Goal: Task Accomplishment & Management: Manage account settings

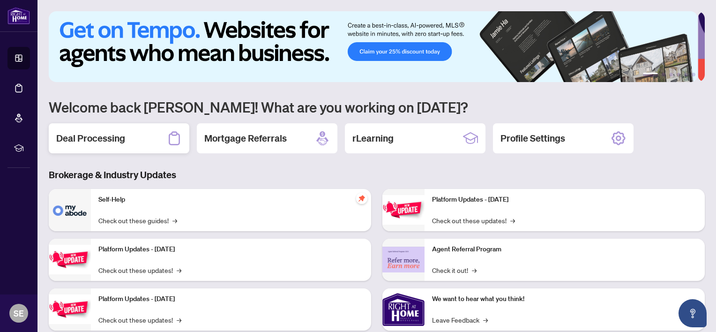
click at [148, 146] on div "Deal Processing" at bounding box center [119, 138] width 140 height 30
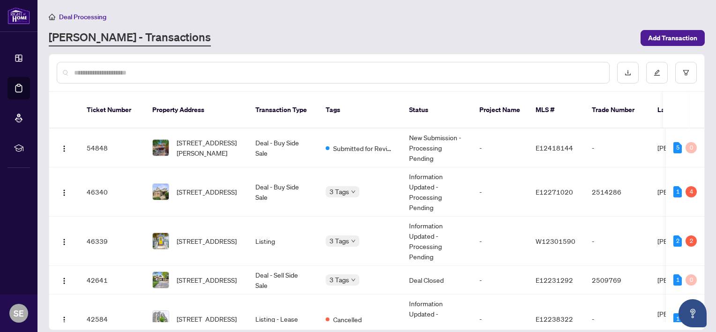
click at [285, 177] on td "Deal - Buy Side Sale" at bounding box center [283, 191] width 70 height 49
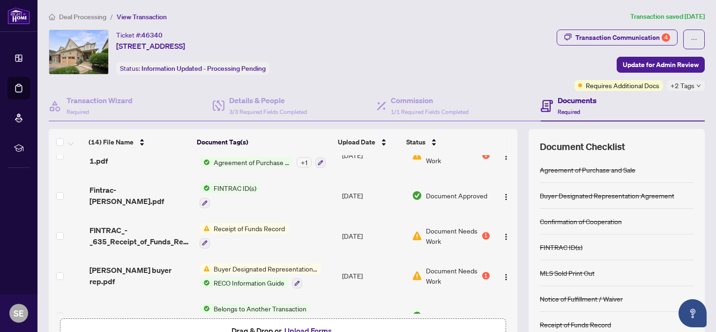
scroll to position [175, 0]
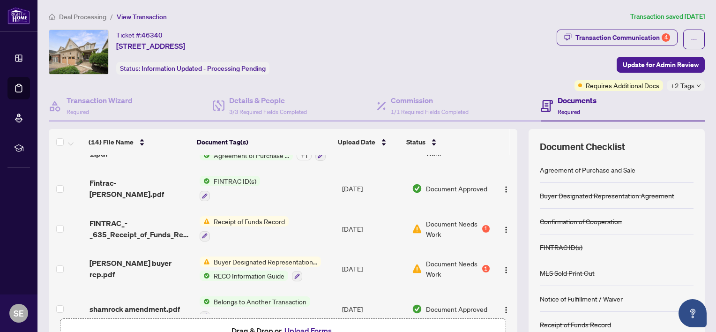
click at [266, 216] on span "Receipt of Funds Record" at bounding box center [249, 221] width 79 height 10
click at [270, 263] on span "Receipt of Funds Record" at bounding box center [238, 265] width 79 height 10
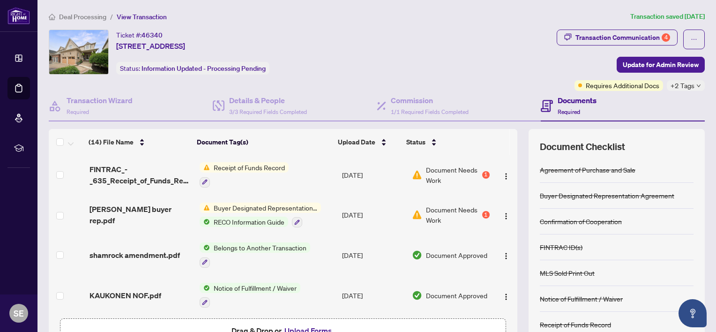
scroll to position [223, 0]
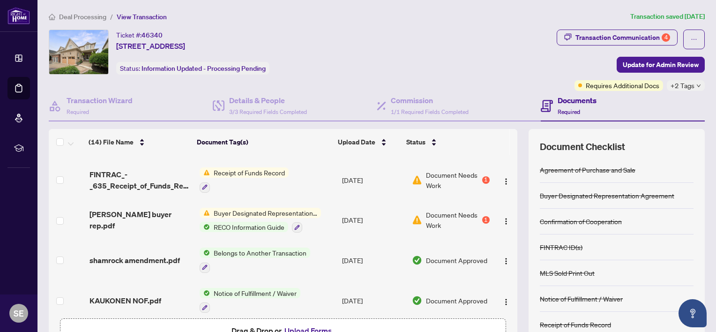
click at [298, 208] on span "Buyer Designated Representation Agreement" at bounding box center [265, 212] width 111 height 10
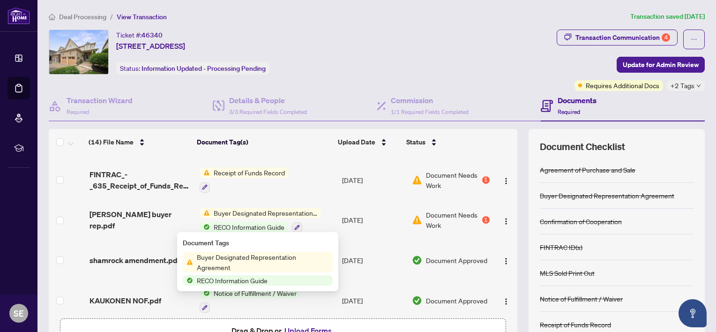
click at [312, 257] on span "Buyer Designated Representation Agreement" at bounding box center [263, 261] width 140 height 21
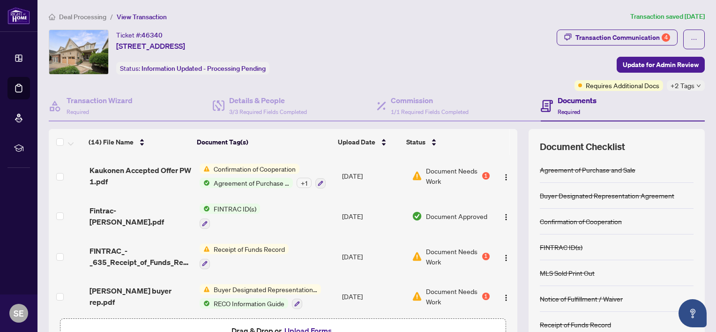
scroll to position [148, 0]
click at [264, 245] on span "Receipt of Funds Record" at bounding box center [249, 247] width 79 height 10
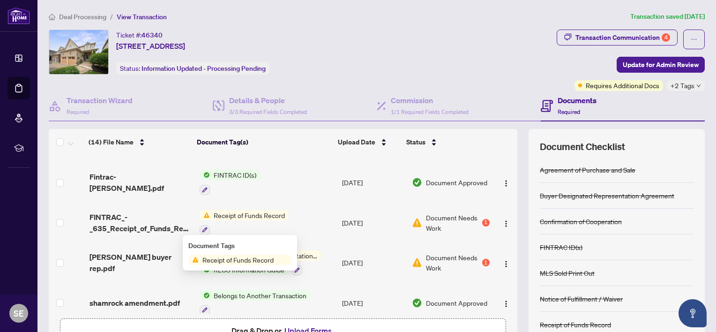
scroll to position [192, 0]
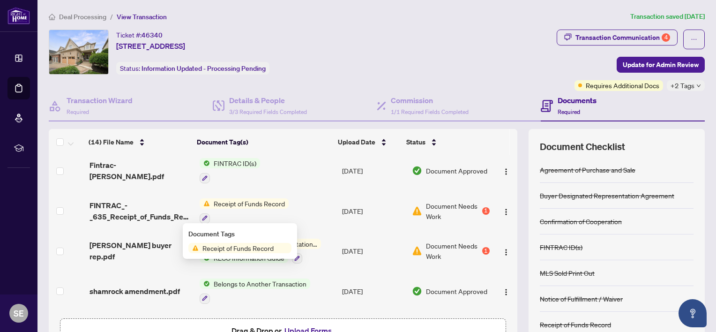
click at [269, 199] on span "Receipt of Funds Record" at bounding box center [249, 203] width 79 height 10
click at [251, 199] on span "Receipt of Funds Record" at bounding box center [249, 203] width 79 height 10
click at [264, 251] on span "Receipt of Funds Record" at bounding box center [238, 248] width 79 height 10
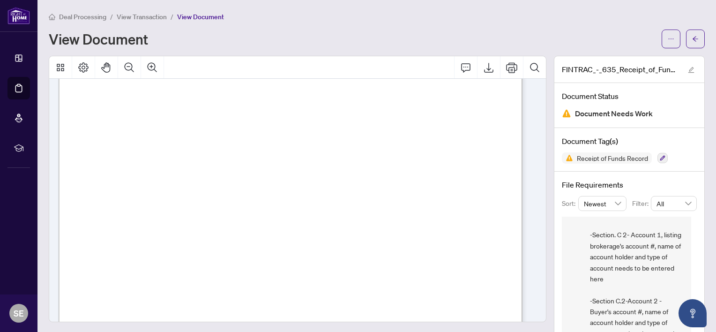
scroll to position [115, 0]
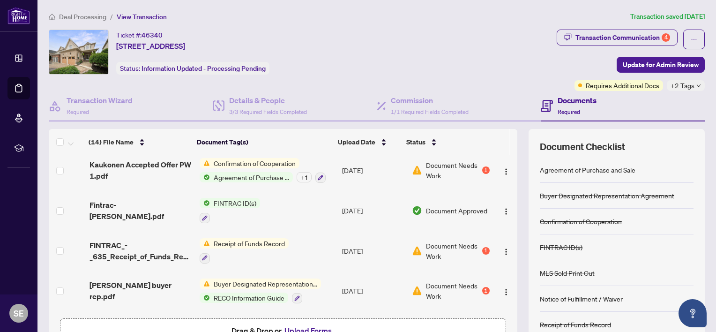
scroll to position [156, 0]
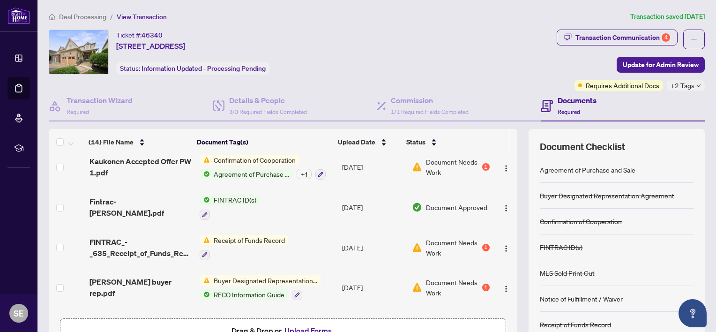
click at [285, 277] on span "Buyer Designated Representation Agreement" at bounding box center [265, 280] width 111 height 10
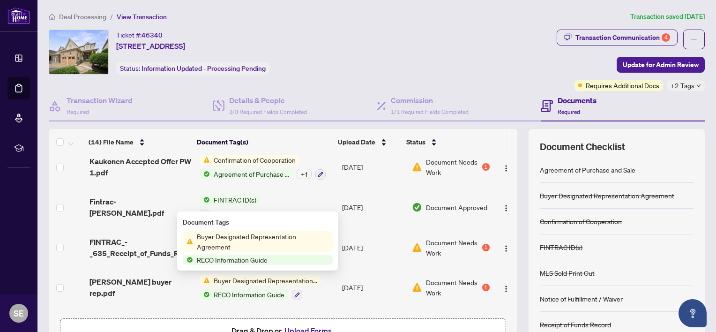
click at [294, 244] on span "Buyer Designated Representation Agreement" at bounding box center [263, 241] width 140 height 21
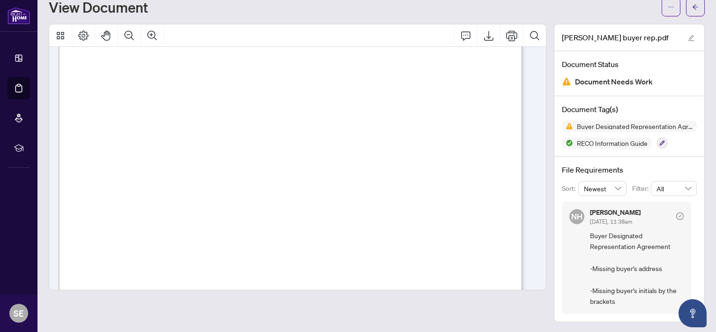
scroll to position [135, 0]
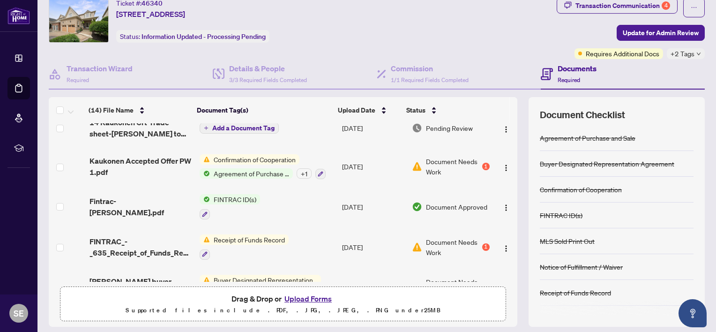
scroll to position [124, 0]
click at [261, 155] on span "Confirmation of Cooperation" at bounding box center [254, 160] width 89 height 10
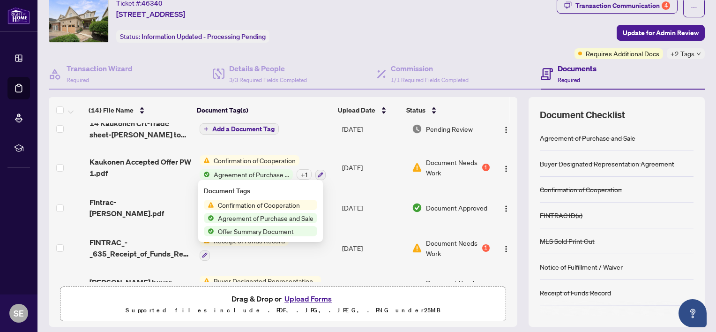
click at [293, 205] on span "Confirmation of Cooperation" at bounding box center [258, 204] width 89 height 10
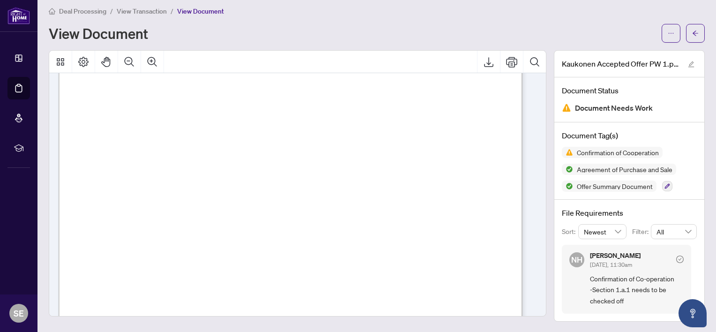
scroll to position [50, 0]
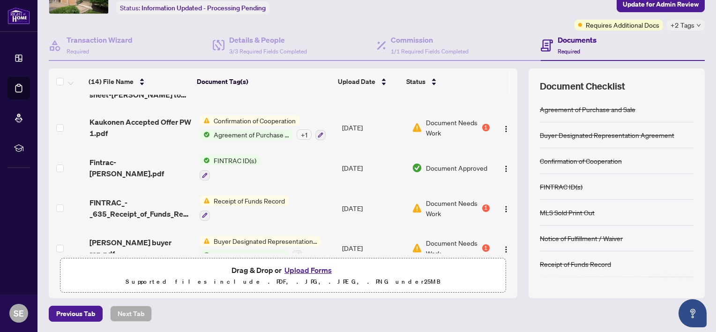
scroll to position [132, 0]
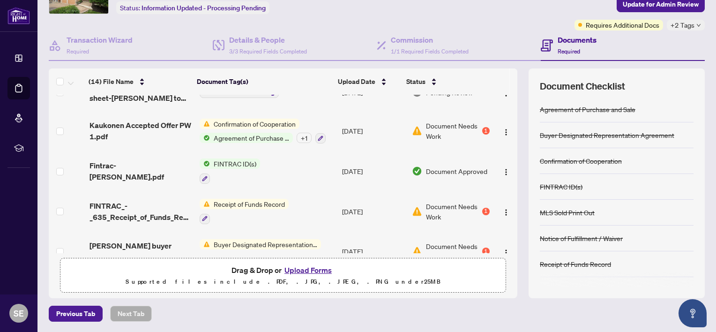
click at [271, 118] on span "Confirmation of Cooperation" at bounding box center [254, 123] width 89 height 10
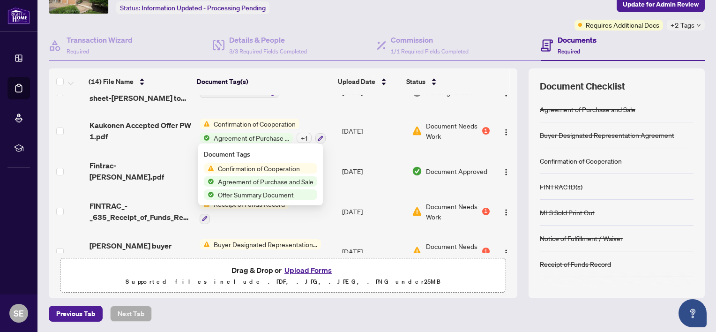
click at [301, 172] on span "Confirmation of Cooperation" at bounding box center [258, 168] width 89 height 10
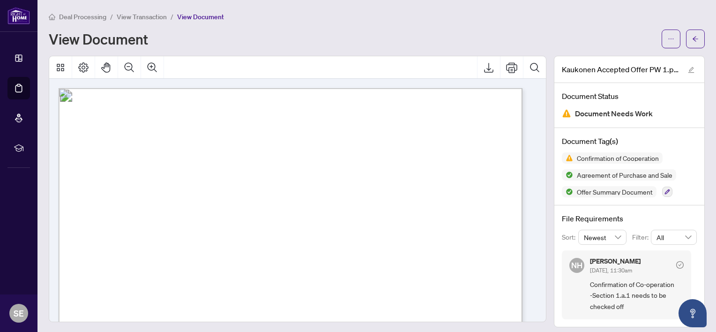
click at [483, 67] on icon "Export" at bounding box center [488, 67] width 11 height 11
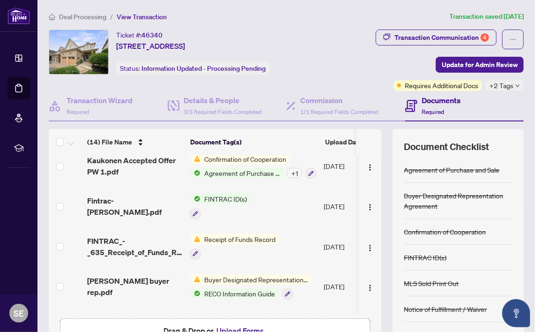
scroll to position [163, 0]
click at [269, 236] on span "Receipt of Funds Record" at bounding box center [239, 238] width 79 height 10
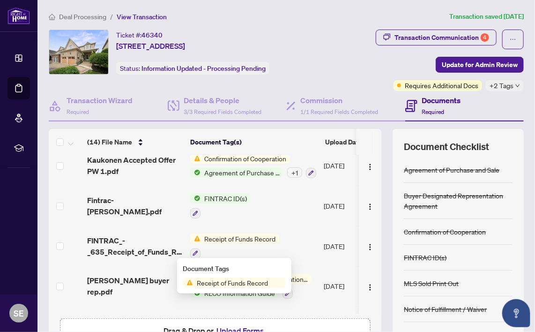
click at [261, 280] on span "Receipt of Funds Record" at bounding box center [232, 282] width 79 height 10
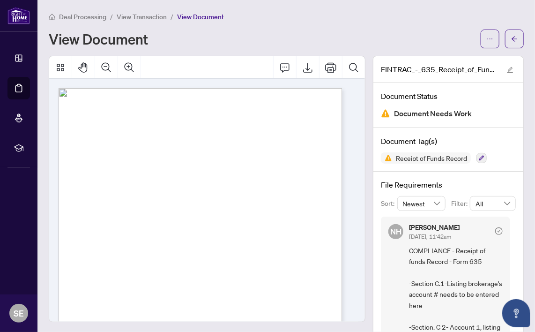
click at [302, 69] on icon "Export" at bounding box center [307, 67] width 11 height 11
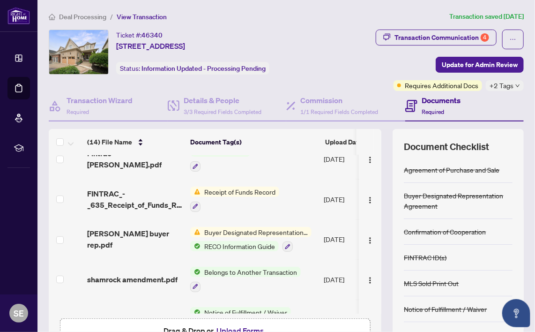
scroll to position [211, 0]
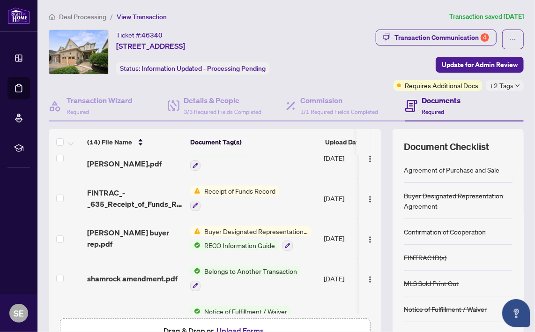
click at [275, 230] on span "Buyer Designated Representation Agreement" at bounding box center [255, 231] width 111 height 10
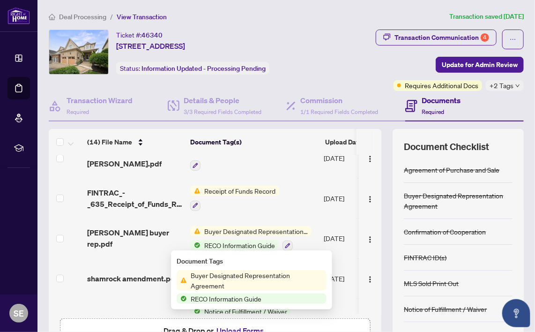
click at [288, 273] on span "Buyer Designated Representation Agreement" at bounding box center [257, 280] width 140 height 21
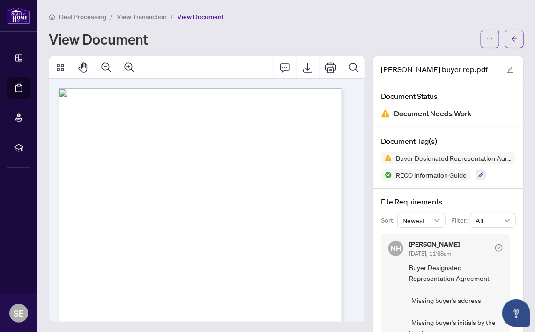
click at [302, 68] on icon "Export" at bounding box center [307, 67] width 11 height 11
